Goal: Task Accomplishment & Management: Manage account settings

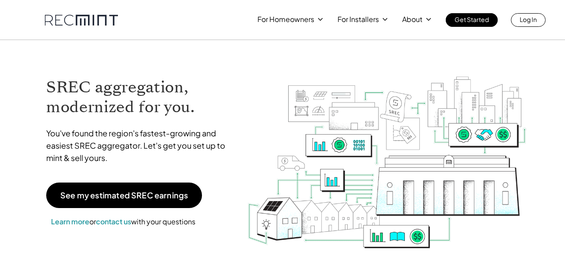
click at [528, 27] on div "For Homeowners For Installers About Get Started Log In" at bounding box center [282, 20] width 565 height 40
click at [528, 22] on p "Log In" at bounding box center [528, 19] width 17 height 12
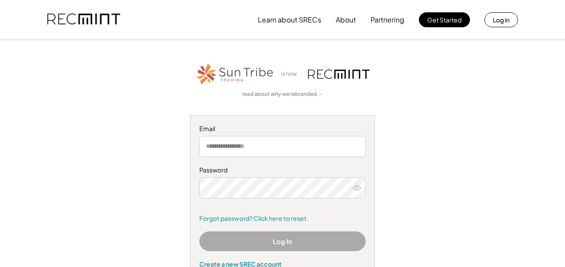
click at [261, 148] on input "email" at bounding box center [282, 146] width 166 height 21
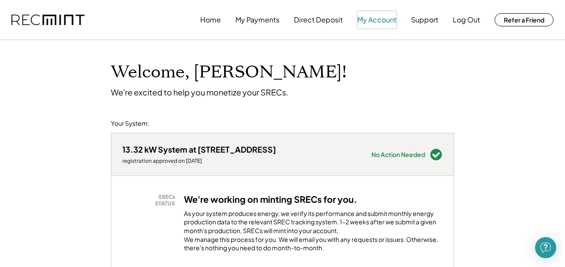
click at [382, 21] on button "My Account" at bounding box center [376, 20] width 39 height 18
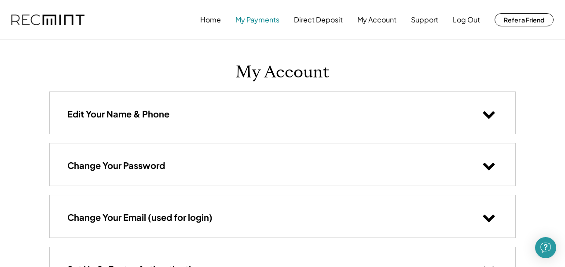
click at [250, 20] on button "My Payments" at bounding box center [257, 20] width 44 height 18
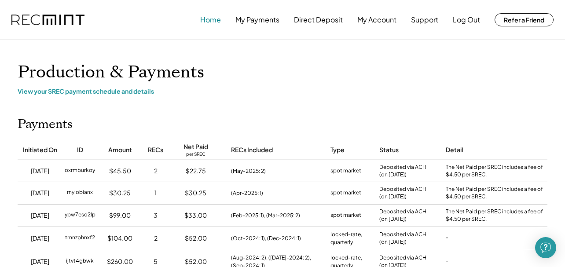
click at [213, 23] on button "Home" at bounding box center [210, 20] width 21 height 18
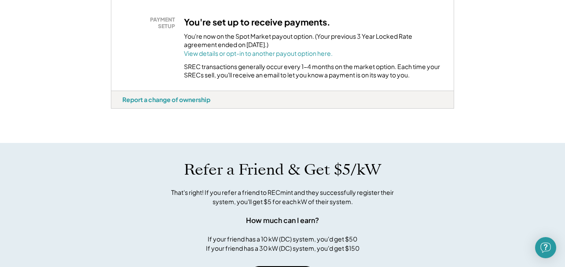
scroll to position [352, 0]
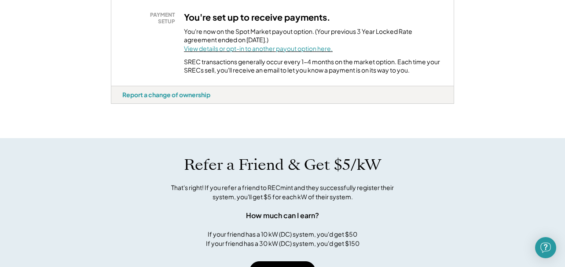
click at [318, 52] on font "View details or opt-in to another payout option here." at bounding box center [258, 48] width 149 height 8
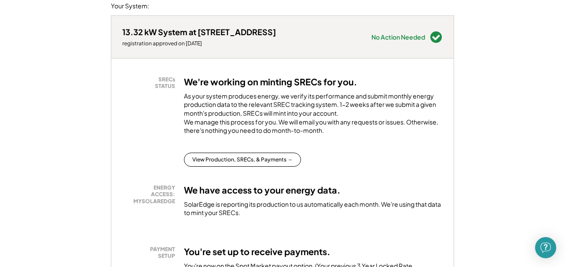
scroll to position [0, 0]
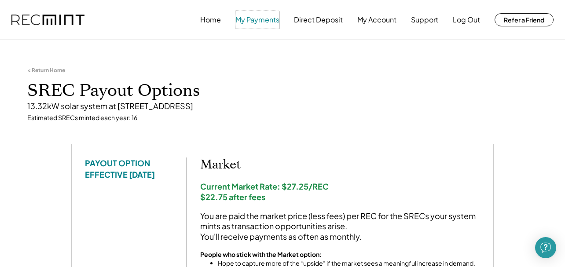
click at [260, 20] on button "My Payments" at bounding box center [257, 20] width 44 height 18
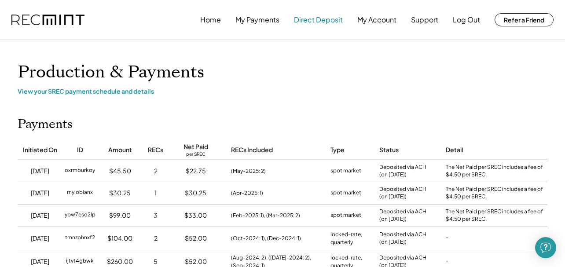
click at [318, 16] on button "Direct Deposit" at bounding box center [318, 20] width 49 height 18
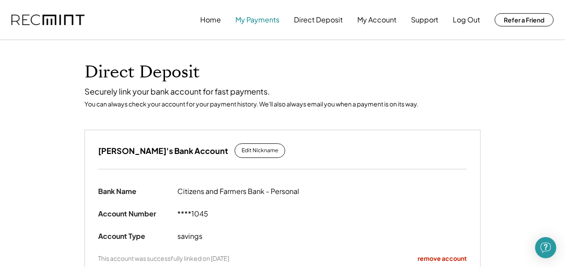
click at [247, 20] on button "My Payments" at bounding box center [257, 20] width 44 height 18
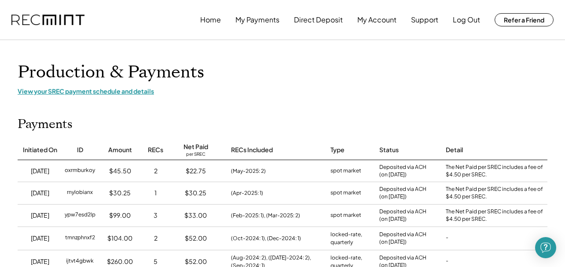
click at [130, 92] on div "View your SREC payment schedule and details" at bounding box center [283, 91] width 530 height 8
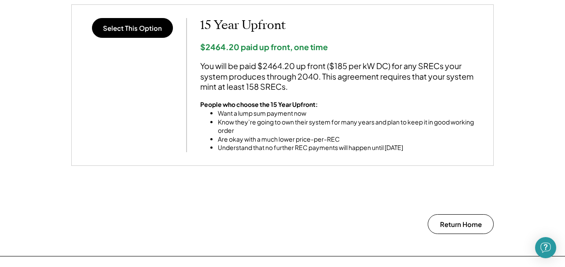
scroll to position [750, 0]
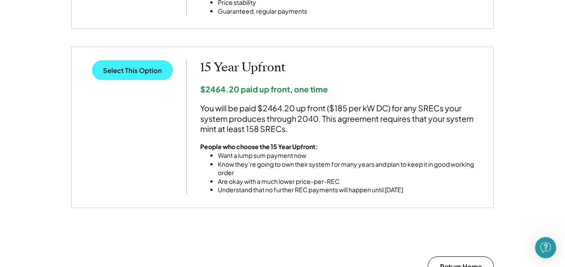
click at [140, 70] on button "Select This Option" at bounding box center [132, 70] width 81 height 20
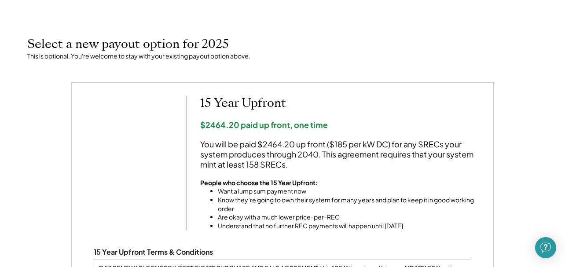
scroll to position [301, 0]
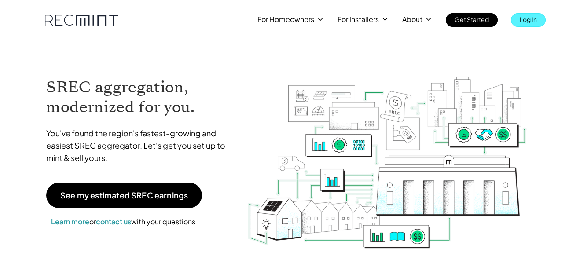
click at [534, 21] on p "Log In" at bounding box center [528, 19] width 17 height 12
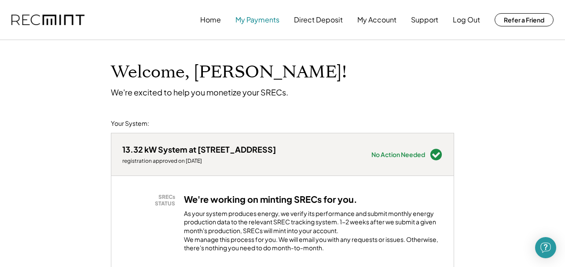
click at [253, 22] on button "My Payments" at bounding box center [257, 20] width 44 height 18
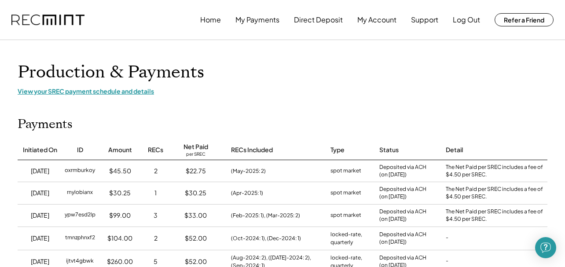
click at [134, 92] on div "View your SREC payment schedule and details" at bounding box center [283, 91] width 530 height 8
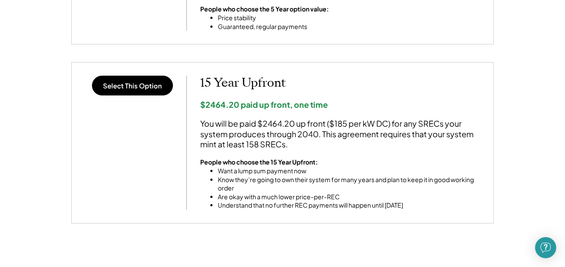
scroll to position [792, 0]
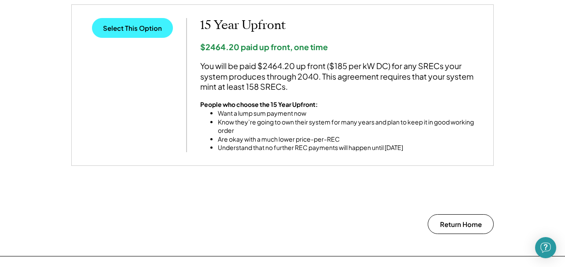
click at [132, 31] on button "Select This Option" at bounding box center [132, 28] width 81 height 20
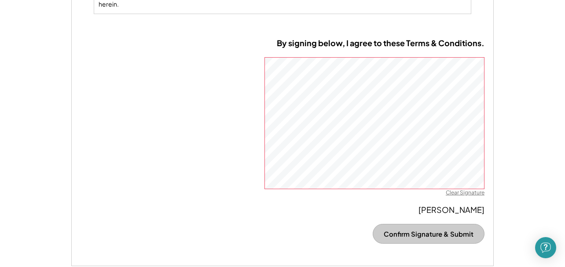
scroll to position [653, 0]
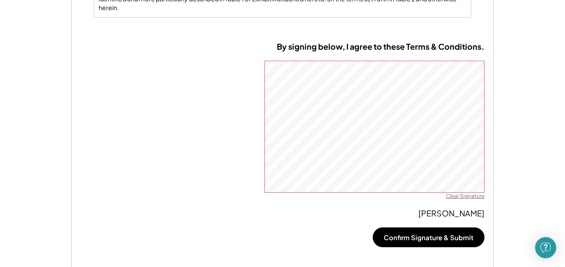
click at [467, 198] on div "Clear Signature" at bounding box center [465, 196] width 39 height 7
click at [486, 123] on div "By signing below, I agree to these Terms & Conditions. Clear Signature Jesse Br…" at bounding box center [282, 151] width 423 height 237
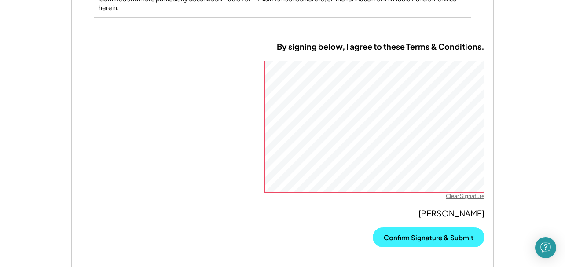
click at [402, 237] on button "Confirm Signature & Submit" at bounding box center [429, 238] width 112 height 20
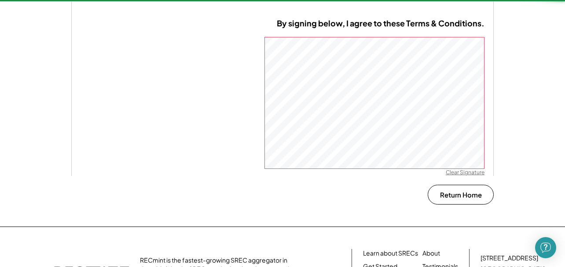
scroll to position [257, 0]
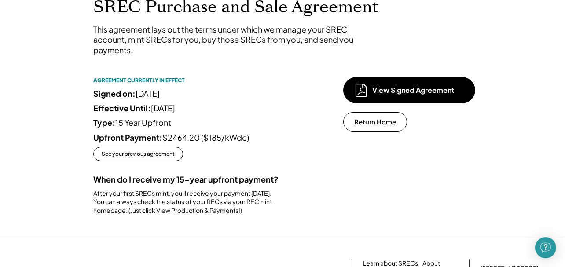
scroll to position [65, 0]
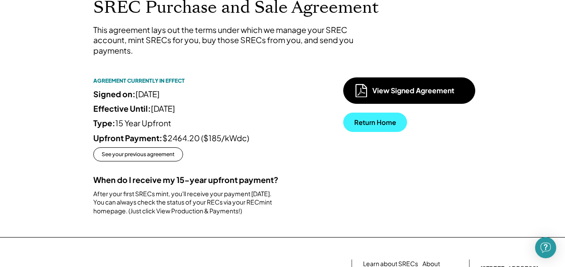
click at [362, 130] on button "Return Home" at bounding box center [375, 122] width 64 height 19
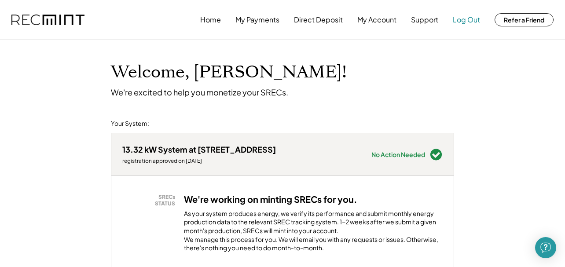
click at [468, 24] on button "Log Out" at bounding box center [466, 20] width 27 height 18
